Goal: Check status: Check status

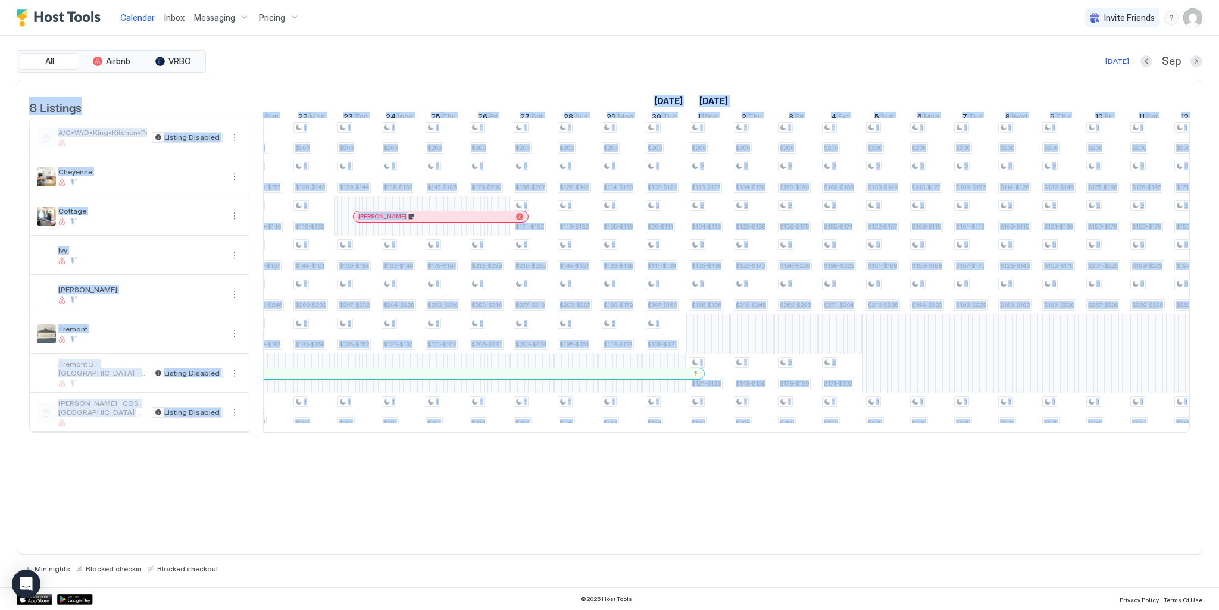
drag, startPoint x: 581, startPoint y: 450, endPoint x: 534, endPoint y: 452, distance: 46.5
click at [534, 445] on div "8 Listings [DATE] [DATE] [DATE] 9 Tue 10 Wed 11 Thu 12 Fri 13 Sat 14 Sun 15 Mon…" at bounding box center [609, 262] width 1184 height 365
click at [567, 465] on div "8 Listings [DATE] [DATE] [DATE] 9 Tue 10 Wed 11 Thu 12 Fri 13 Sat 14 Sun 15 Mon…" at bounding box center [610, 318] width 1186 height 476
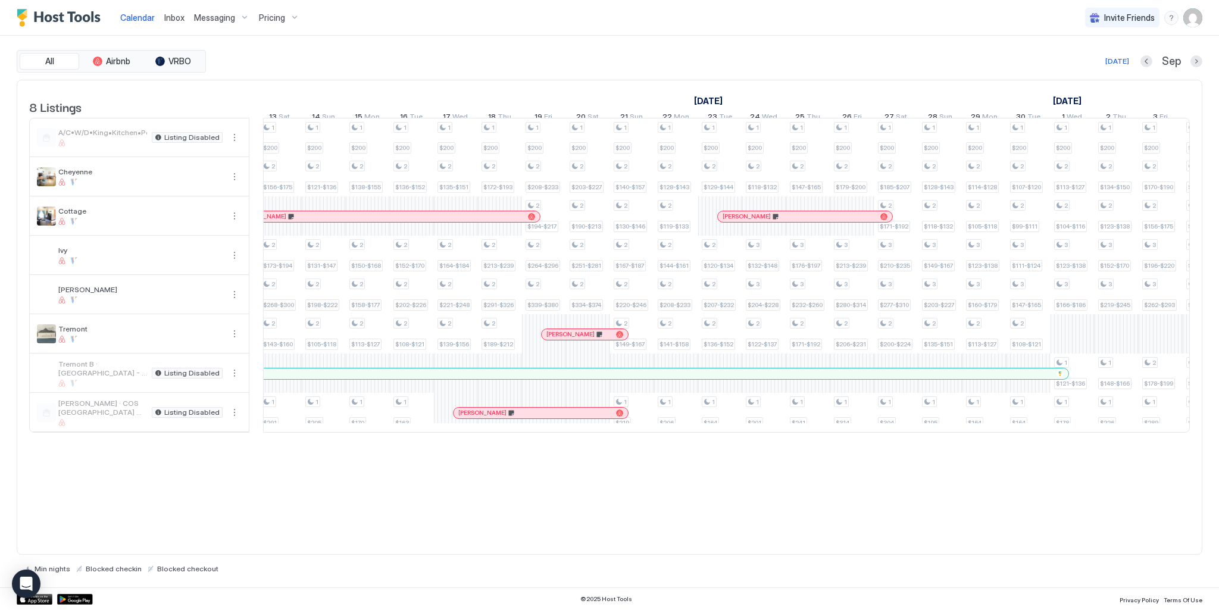
drag, startPoint x: 448, startPoint y: 451, endPoint x: 411, endPoint y: 451, distance: 36.9
click at [410, 445] on div "8 Listings [DATE] [DATE] [DATE] 9 Tue 10 Wed 11 Thu 12 Fri 13 Sat 14 Sun 15 Mon…" at bounding box center [609, 262] width 1184 height 365
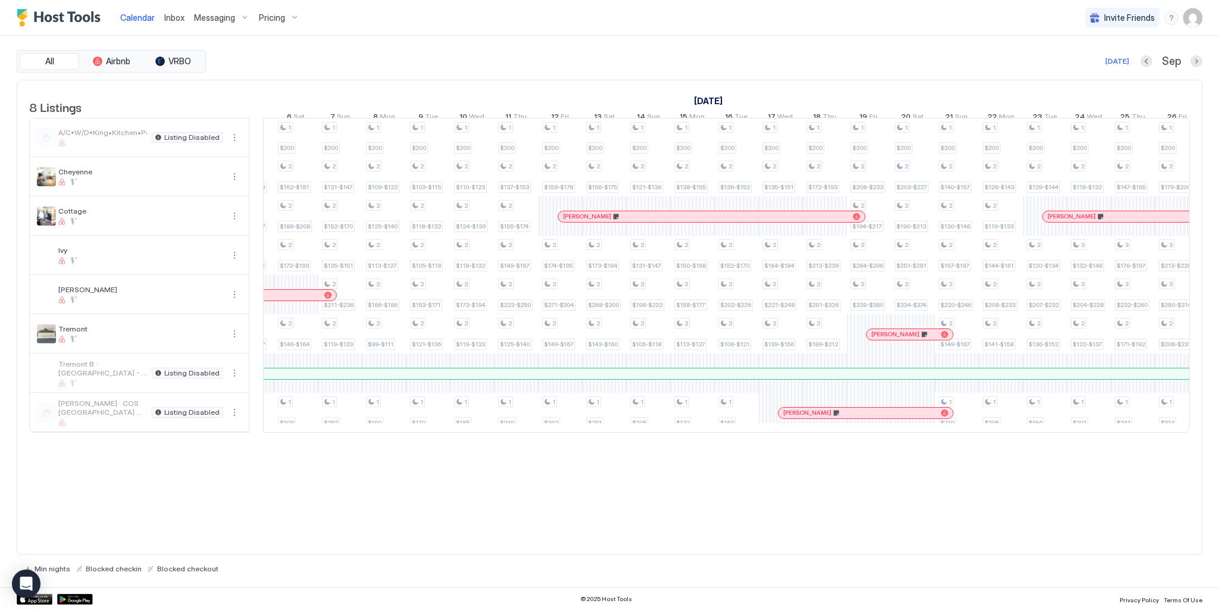
click at [551, 445] on div "8 Listings [DATE] [DATE] [DATE] 20 Wed 21 Thu 22 Fri 23 Sat 24 Sun 25 Mon 26 Tu…" at bounding box center [609, 262] width 1184 height 365
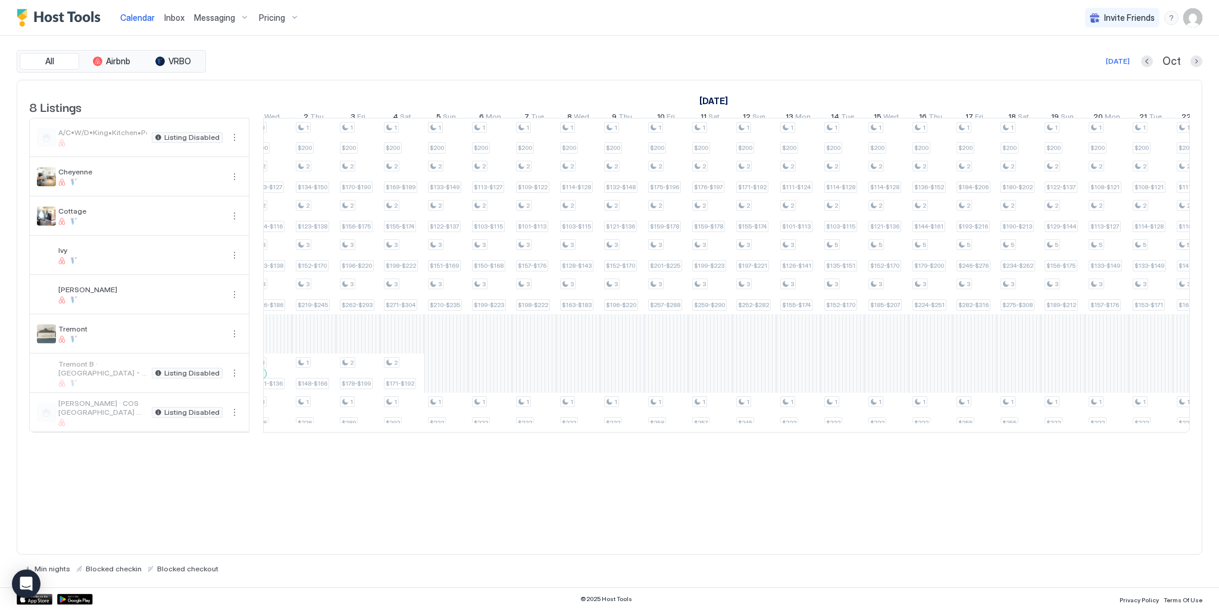
scroll to position [0, 1184]
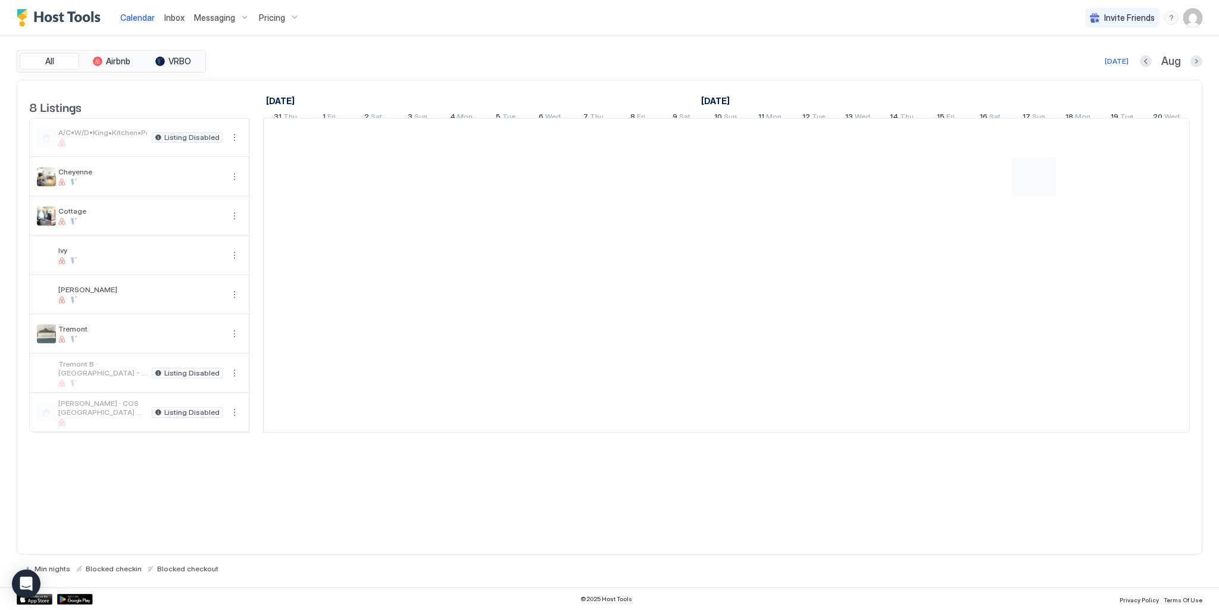
scroll to position [0, 661]
